Goal: Check status

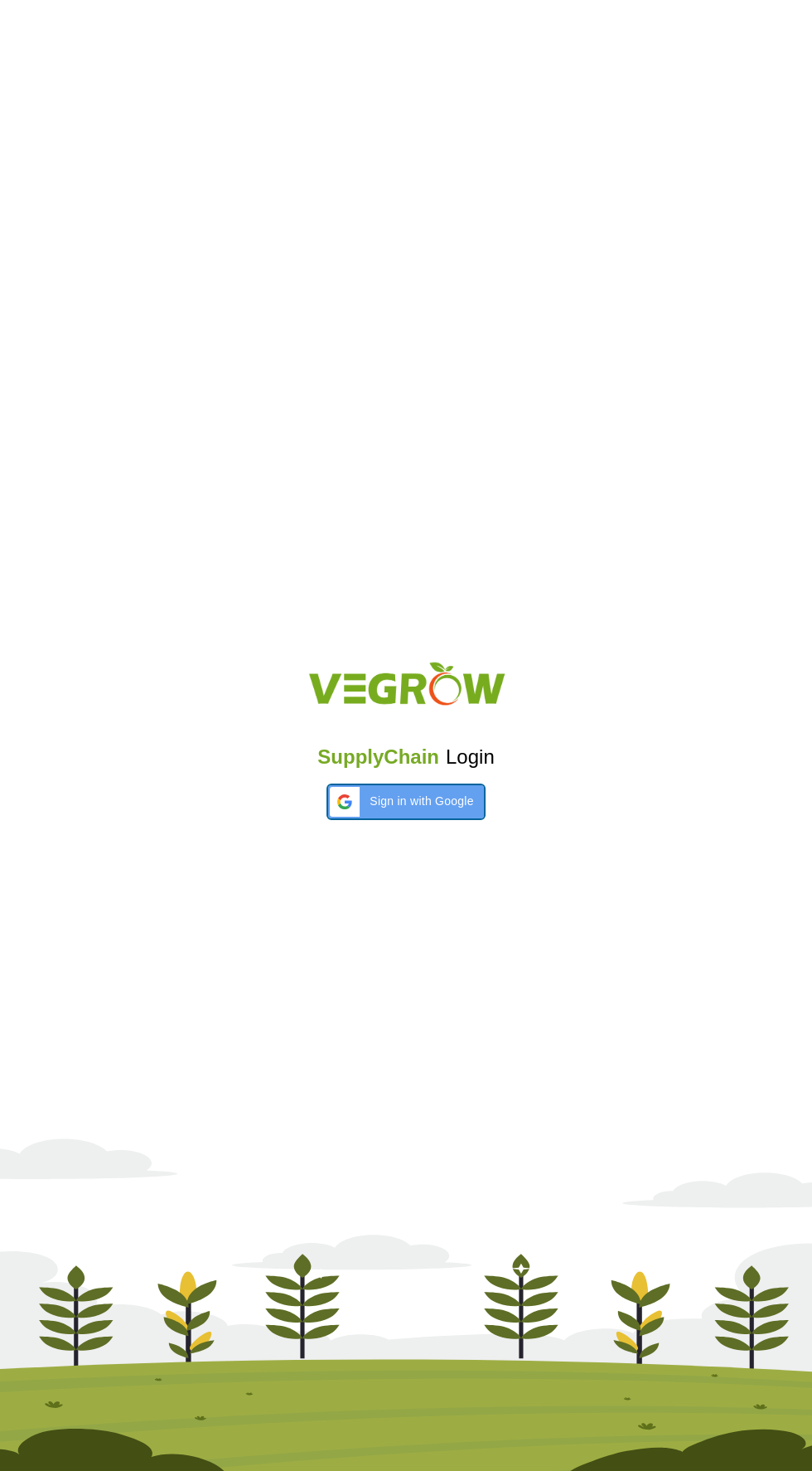
click at [463, 808] on span "Sign in with Google" at bounding box center [421, 801] width 104 height 17
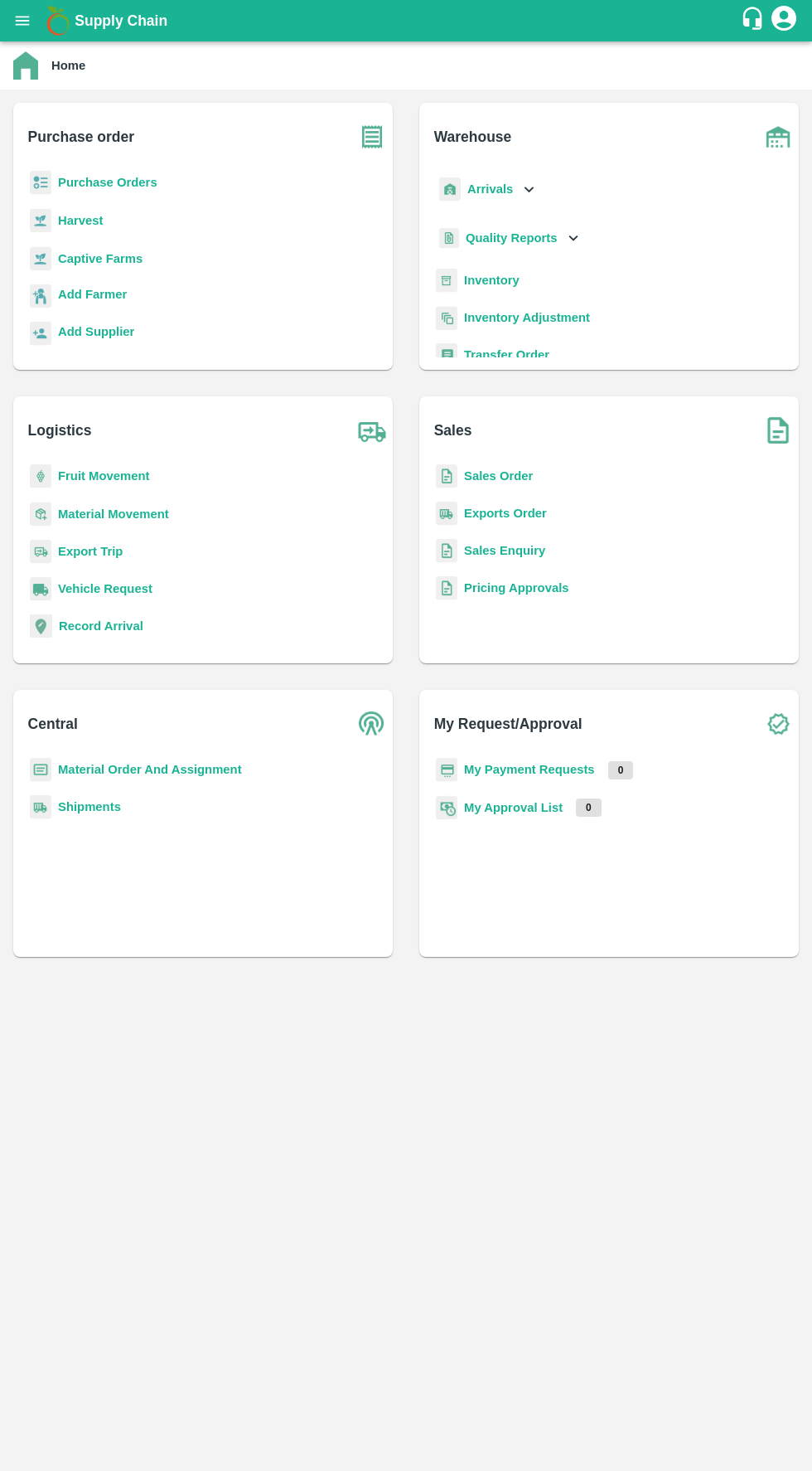
click at [576, 769] on b "My Payment Requests" at bounding box center [530, 769] width 131 height 13
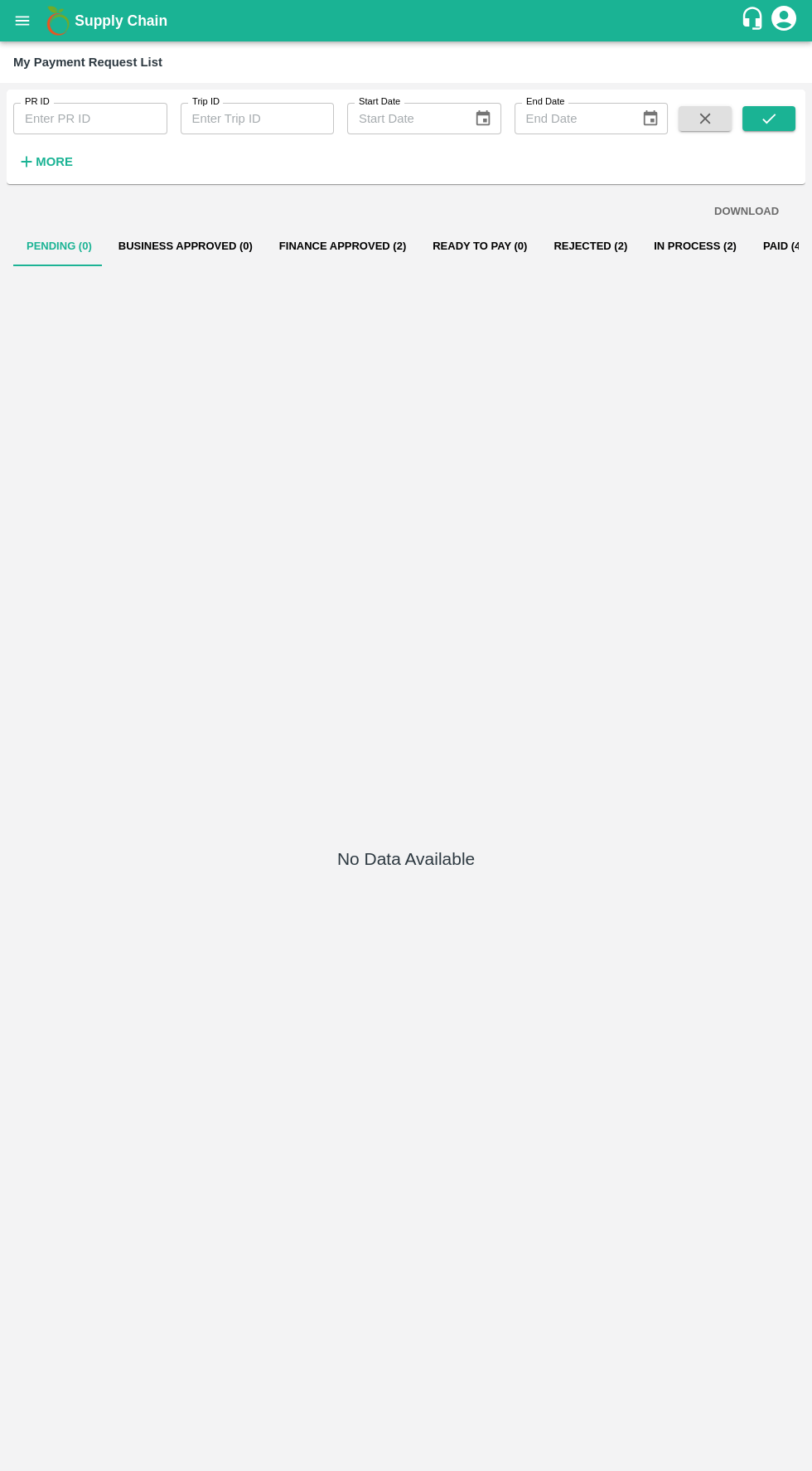
click at [758, 246] on button "Paid (477)" at bounding box center [790, 246] width 80 height 40
click at [666, 246] on button "In Process (2)" at bounding box center [694, 246] width 109 height 40
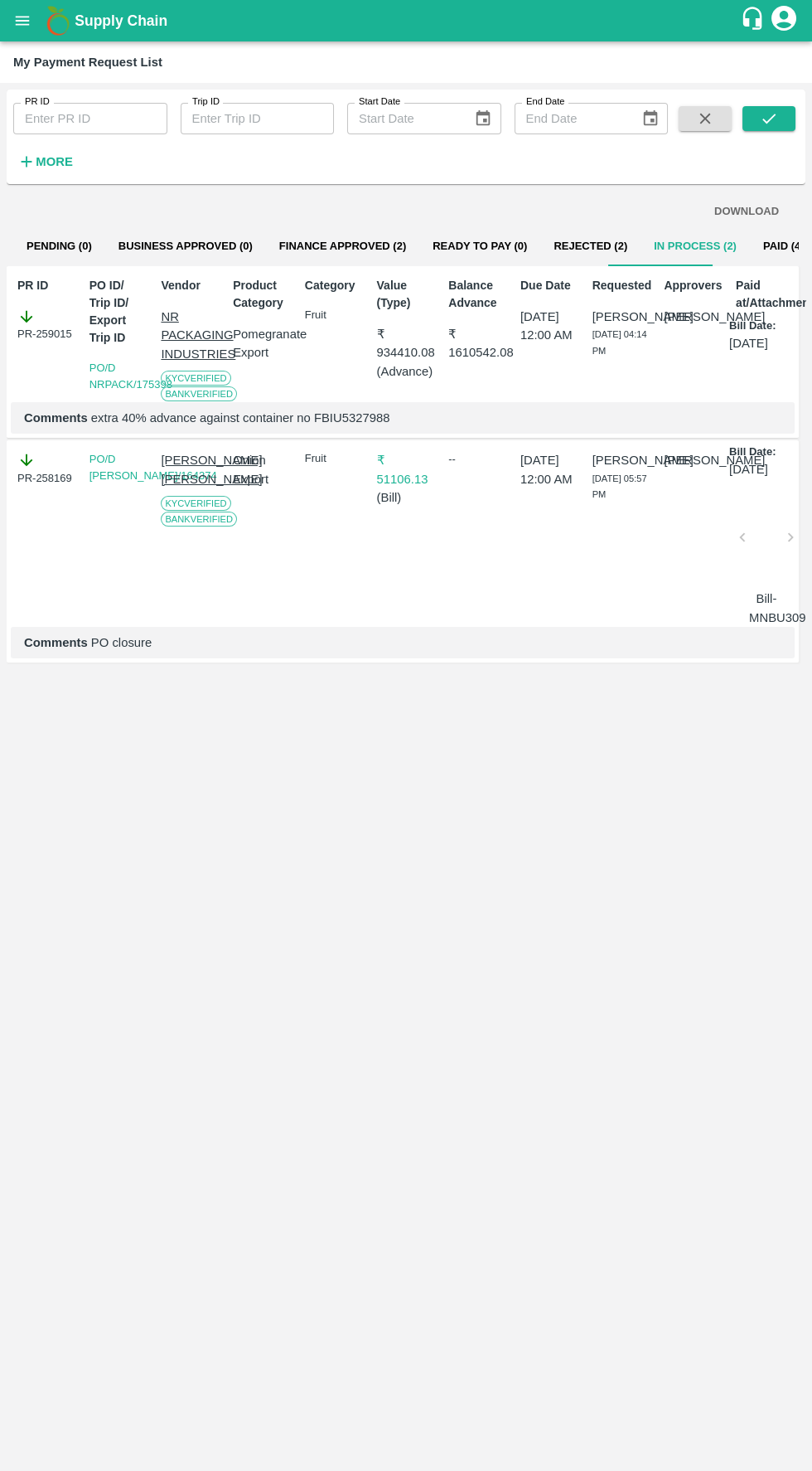
click at [756, 240] on button "Paid (477)" at bounding box center [790, 246] width 80 height 40
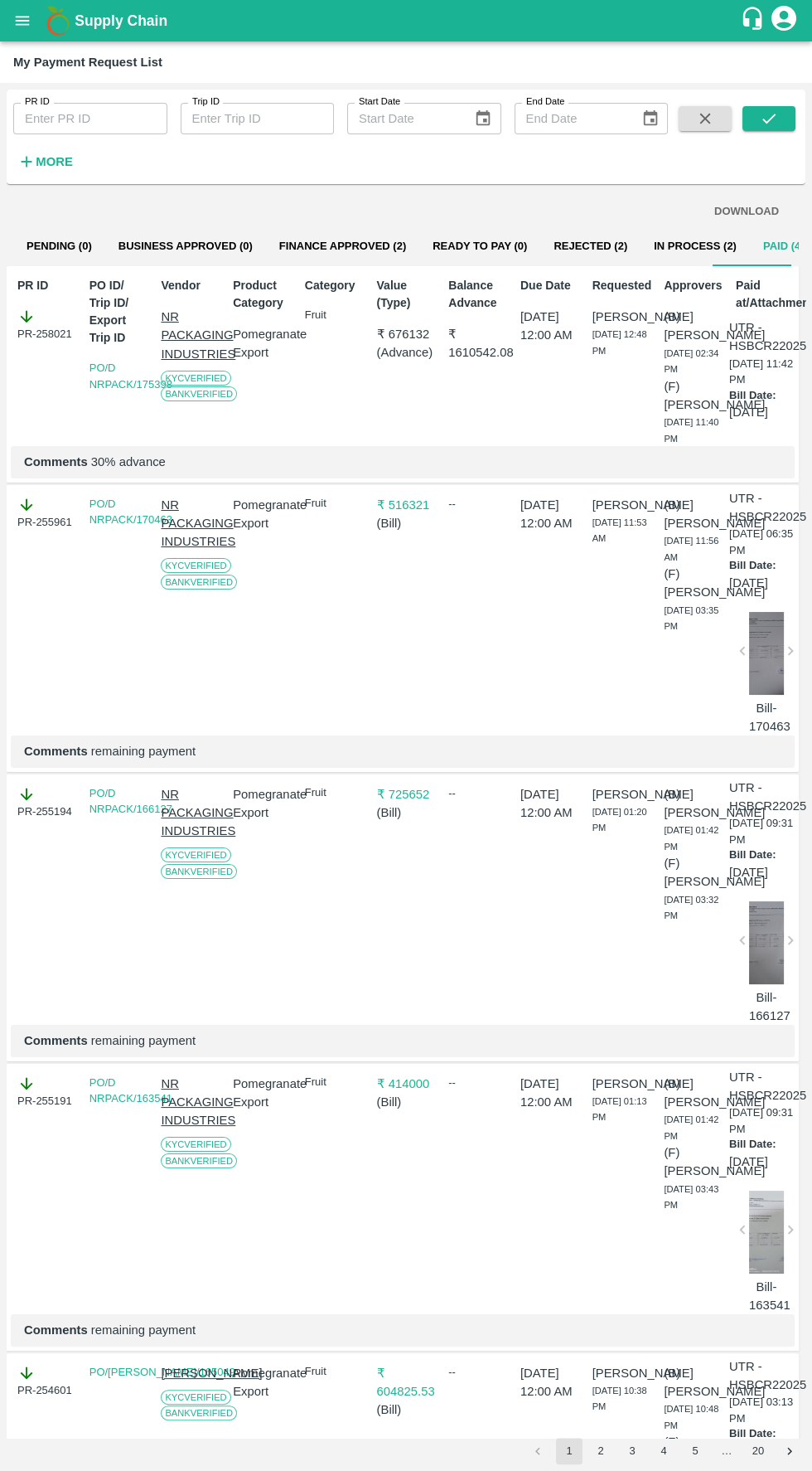
click at [109, 104] on input "PR ID" at bounding box center [90, 119] width 155 height 32
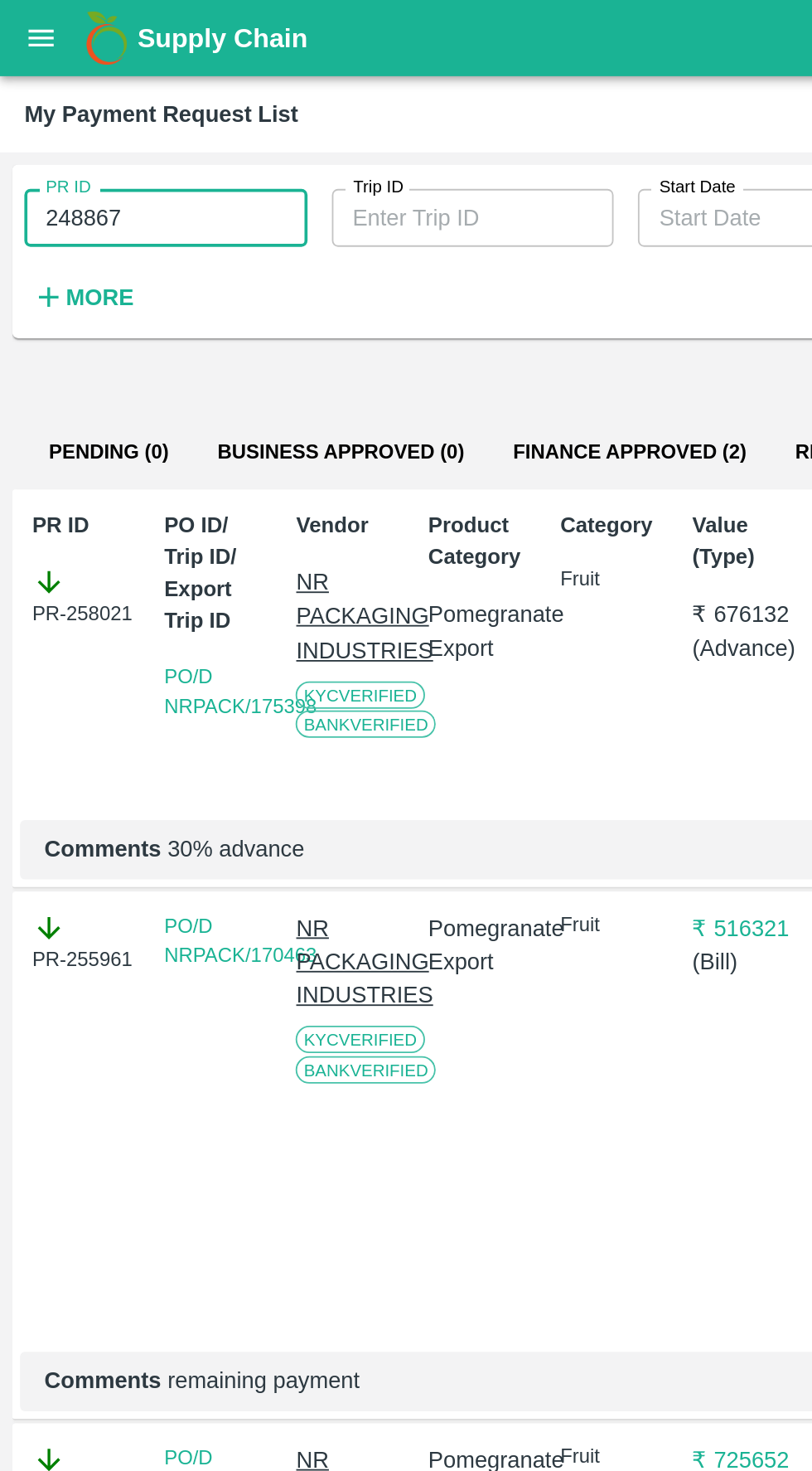
scroll to position [0, 81]
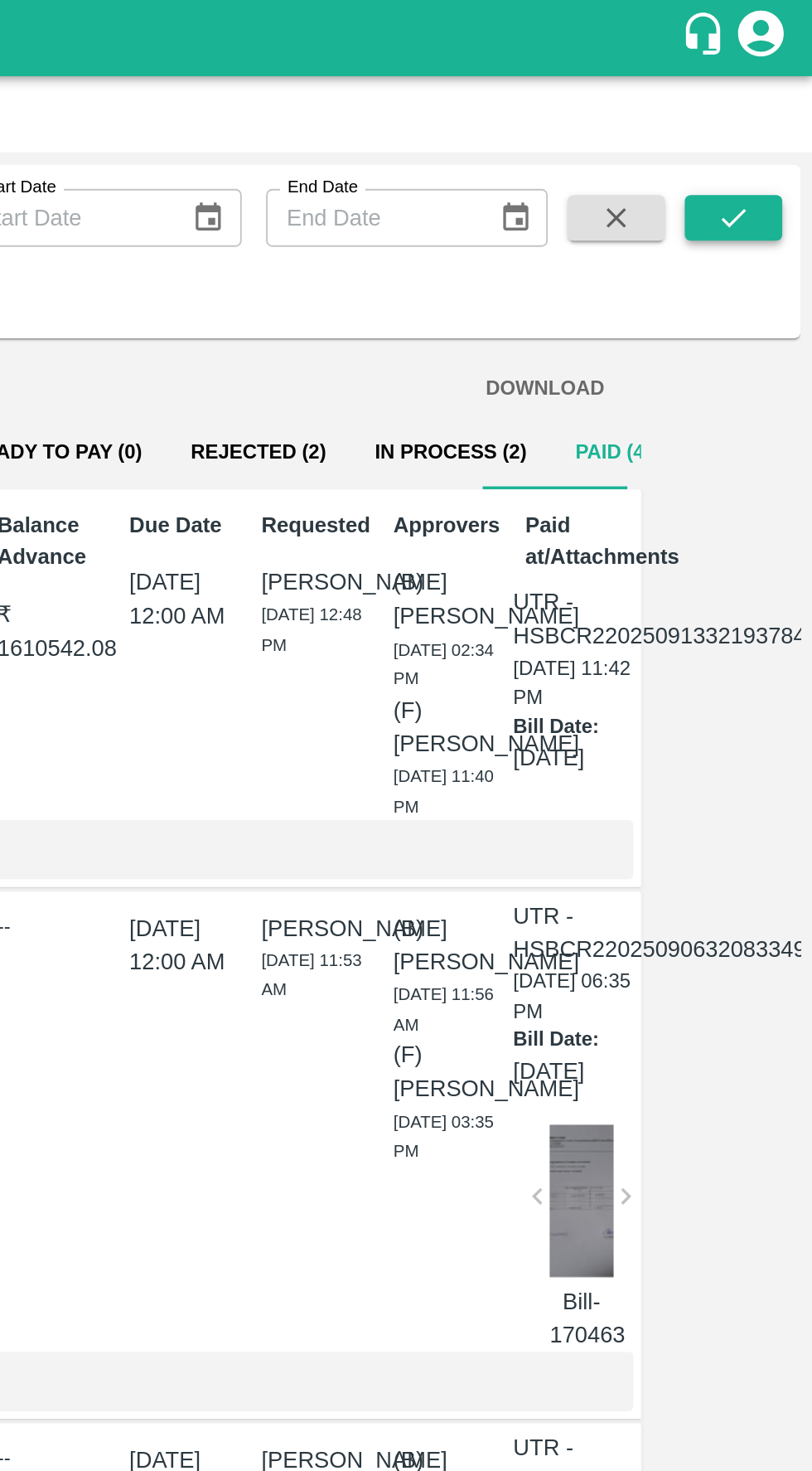
type input "248867"
click at [777, 129] on button "submit" at bounding box center [769, 119] width 53 height 25
